Goal: Task Accomplishment & Management: Use online tool/utility

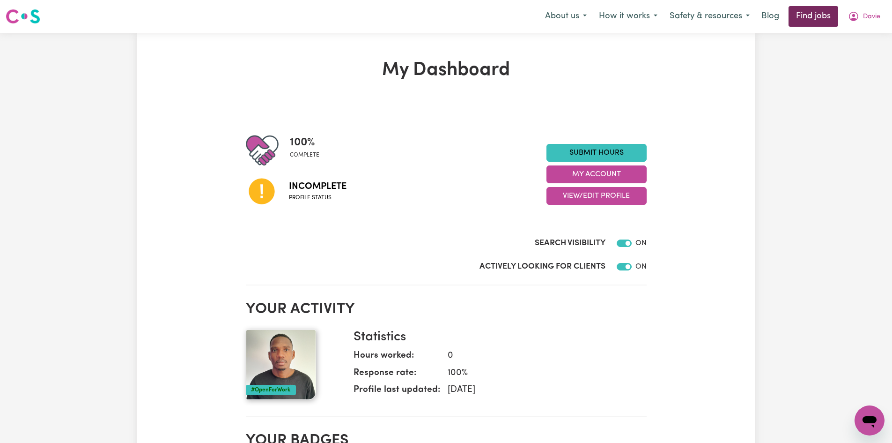
click at [808, 15] on link "Find jobs" at bounding box center [814, 16] width 50 height 21
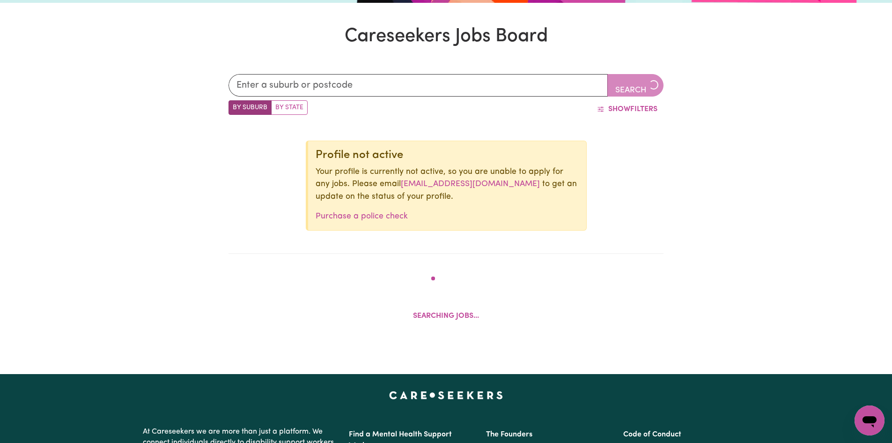
scroll to position [418, 0]
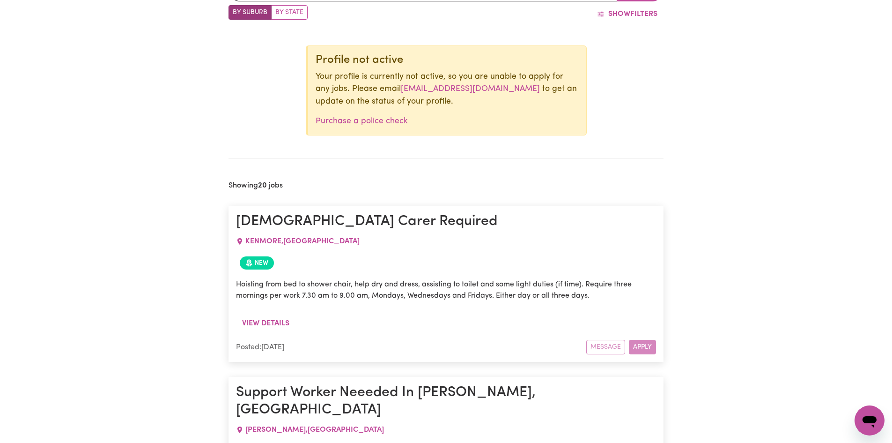
click at [634, 348] on div "Message Apply" at bounding box center [622, 347] width 70 height 15
click at [606, 342] on div "Message Apply" at bounding box center [622, 347] width 70 height 15
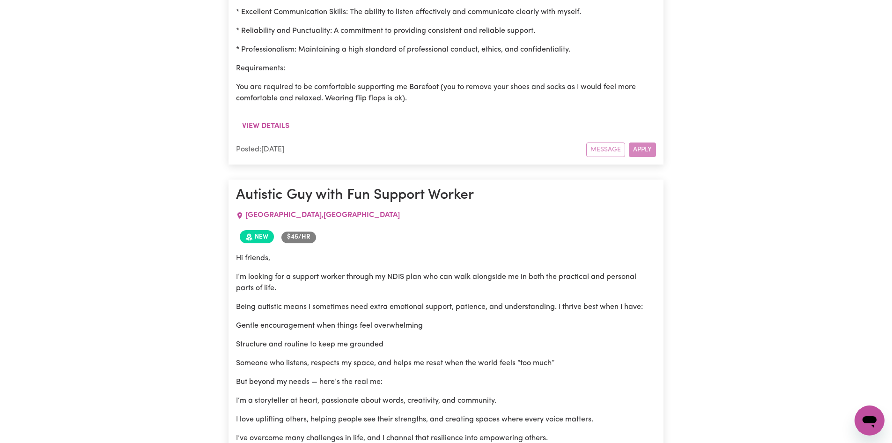
scroll to position [2339, 0]
